Goal: Navigation & Orientation: Understand site structure

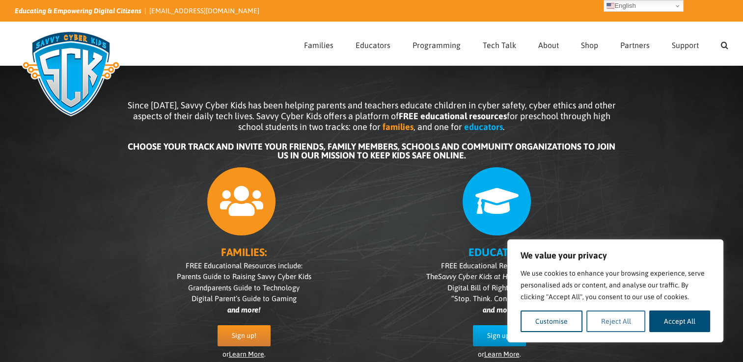
click at [613, 325] on button "Reject All" at bounding box center [615, 322] width 59 height 22
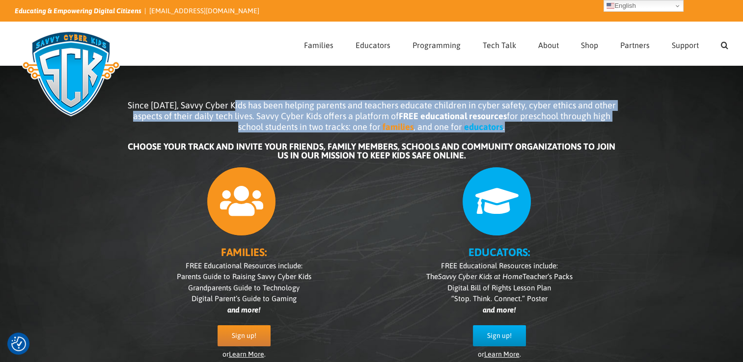
drag, startPoint x: 240, startPoint y: 102, endPoint x: 623, endPoint y: 130, distance: 384.6
click at [623, 130] on div "Since 2007, Savvy Cyber Kids has been helping parents and teachers educate chil…" at bounding box center [372, 237] width 540 height 294
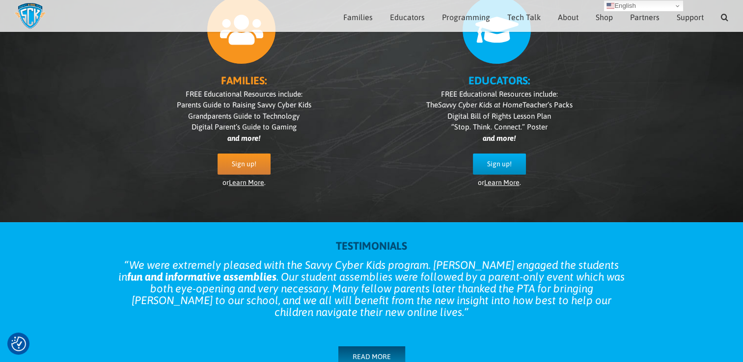
scroll to position [138, 0]
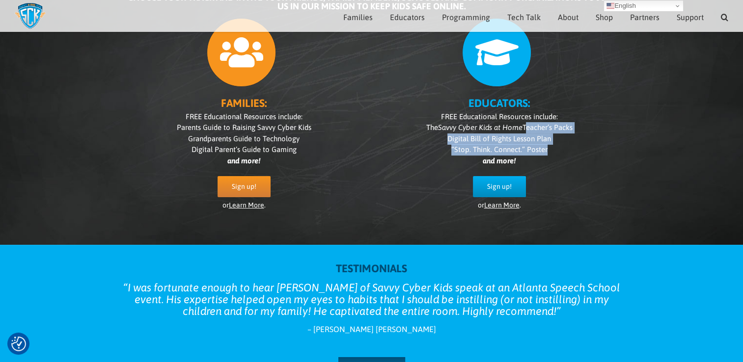
drag, startPoint x: 527, startPoint y: 127, endPoint x: 576, endPoint y: 150, distance: 54.7
click at [576, 150] on p "FREE Educational Resources include: The Savvy Cyber Kids at Home Teacher’s Pack…" at bounding box center [500, 139] width 236 height 56
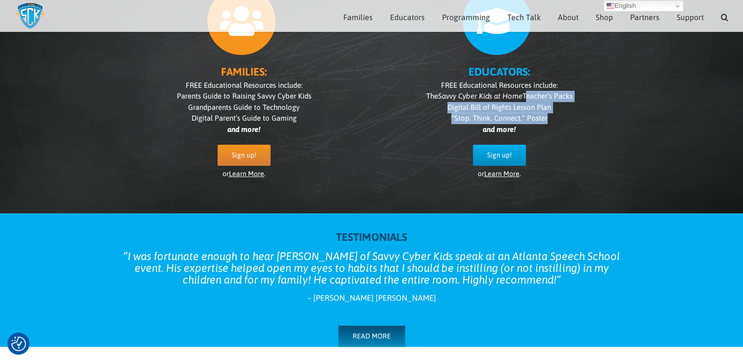
scroll to position [39, 0]
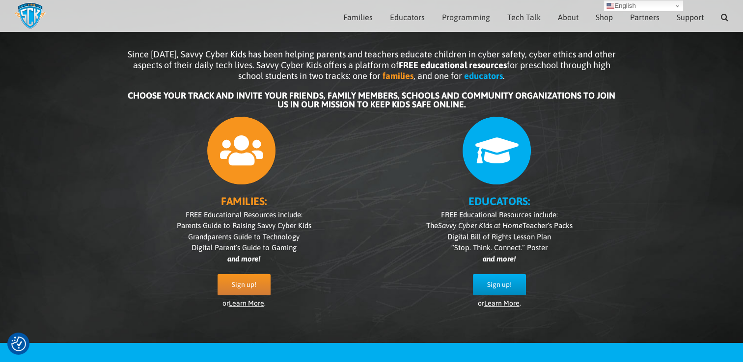
click at [240, 143] on icon at bounding box center [241, 150] width 69 height 69
click at [249, 289] on span "Sign up!" at bounding box center [244, 285] width 25 height 8
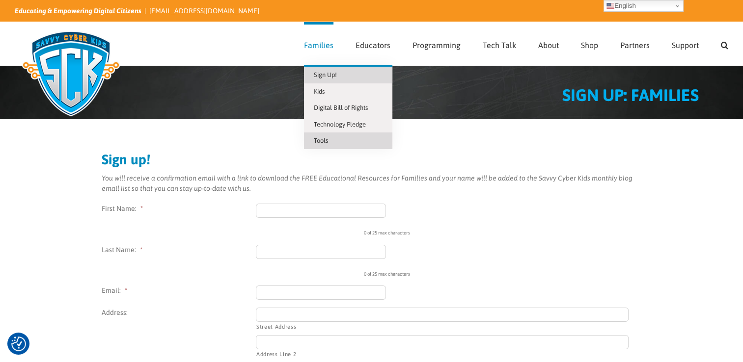
click at [334, 143] on link "Tools" at bounding box center [348, 141] width 88 height 17
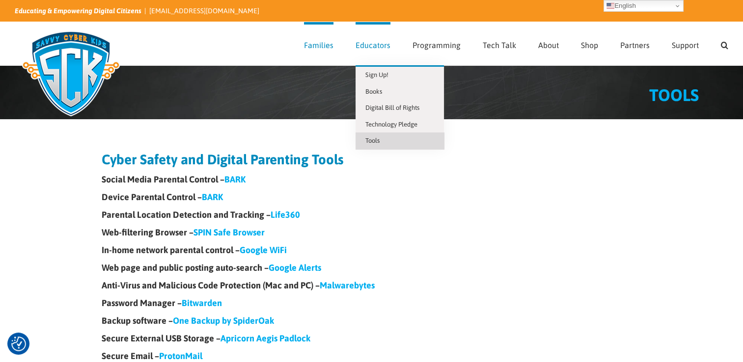
click at [381, 45] on span "Educators" at bounding box center [373, 45] width 35 height 8
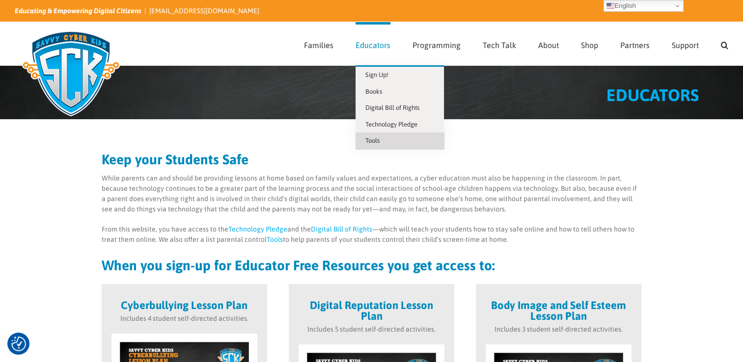
click at [379, 139] on span "Tools" at bounding box center [372, 140] width 14 height 7
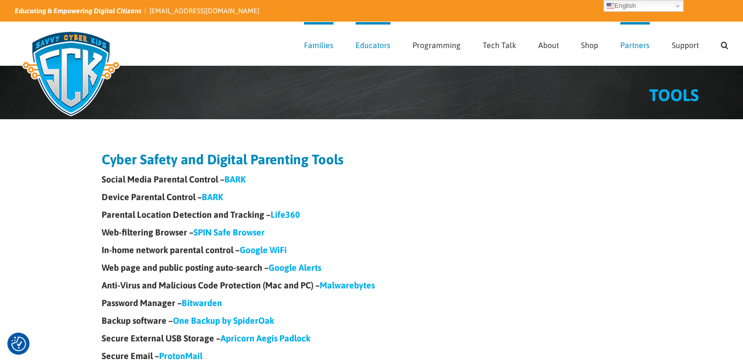
click at [636, 44] on span "Partners" at bounding box center [634, 45] width 29 height 8
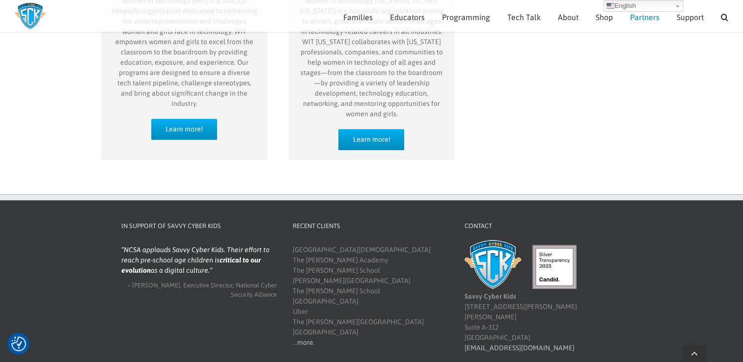
scroll to position [1027, 0]
